Goal: Navigation & Orientation: Go to known website

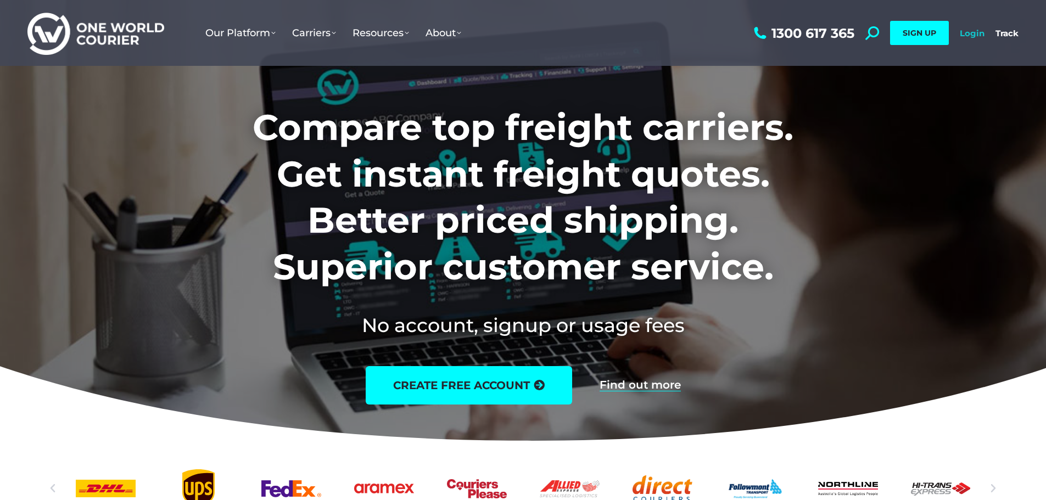
click at [968, 35] on link "Login" at bounding box center [972, 33] width 25 height 10
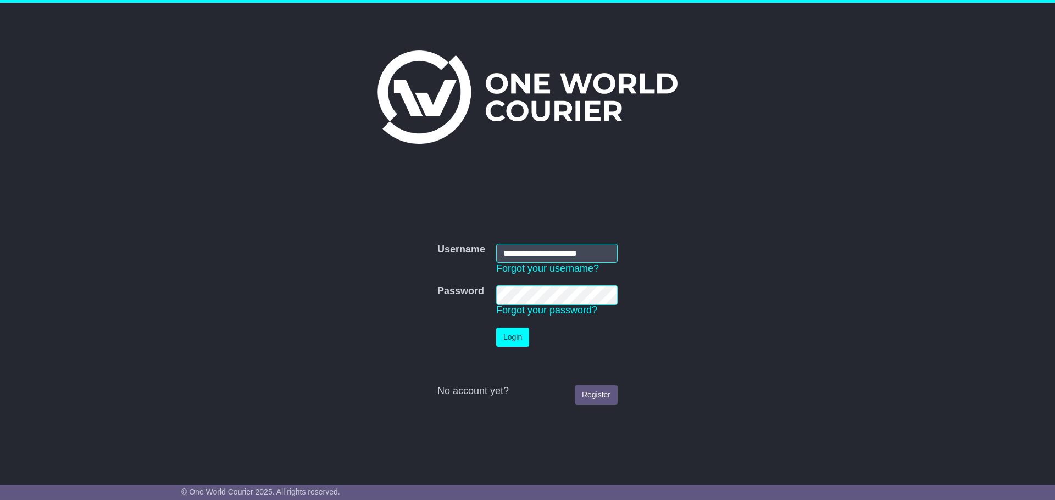
type input "**********"
click at [510, 343] on button "Login" at bounding box center [512, 337] width 33 height 19
